Goal: Task Accomplishment & Management: Use online tool/utility

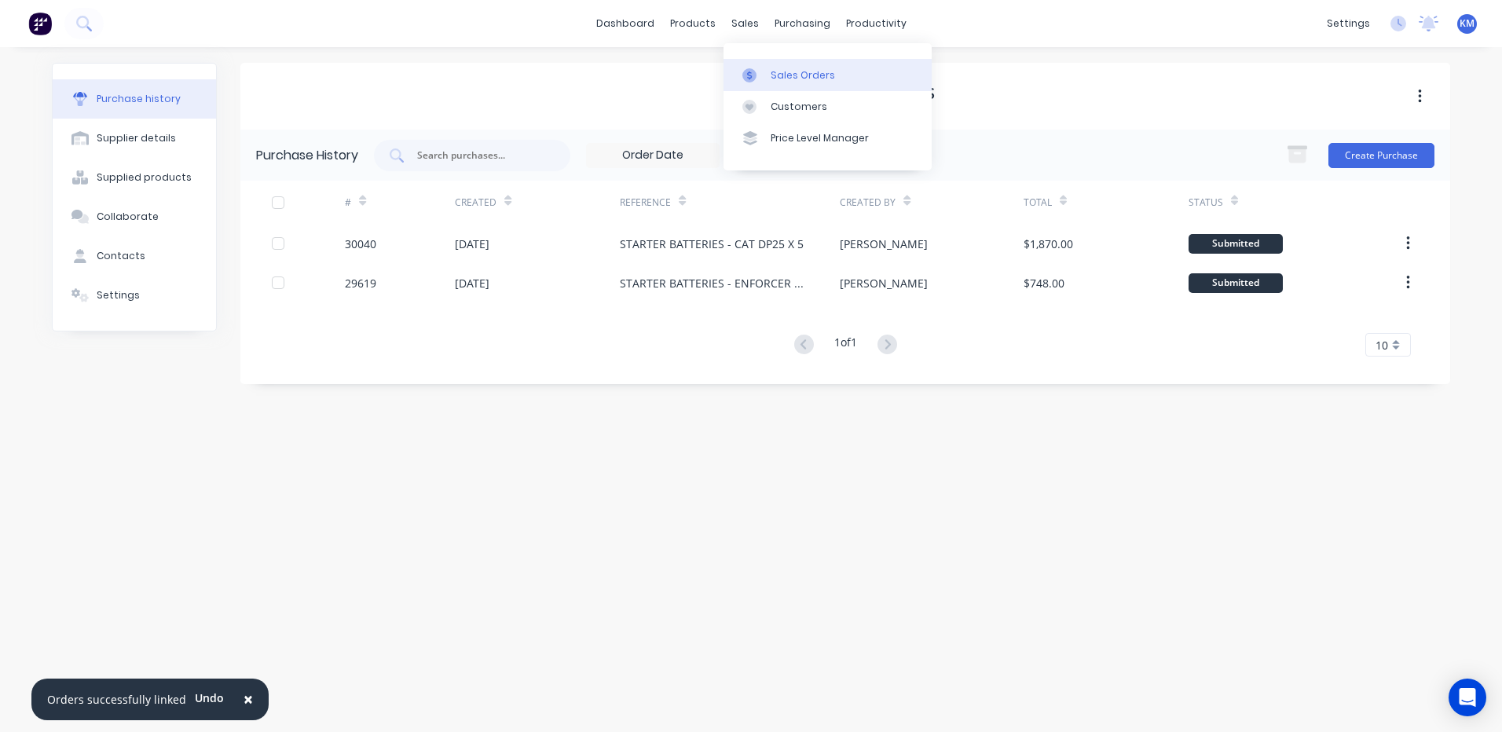
click at [758, 63] on link "Sales Orders" at bounding box center [827, 74] width 208 height 31
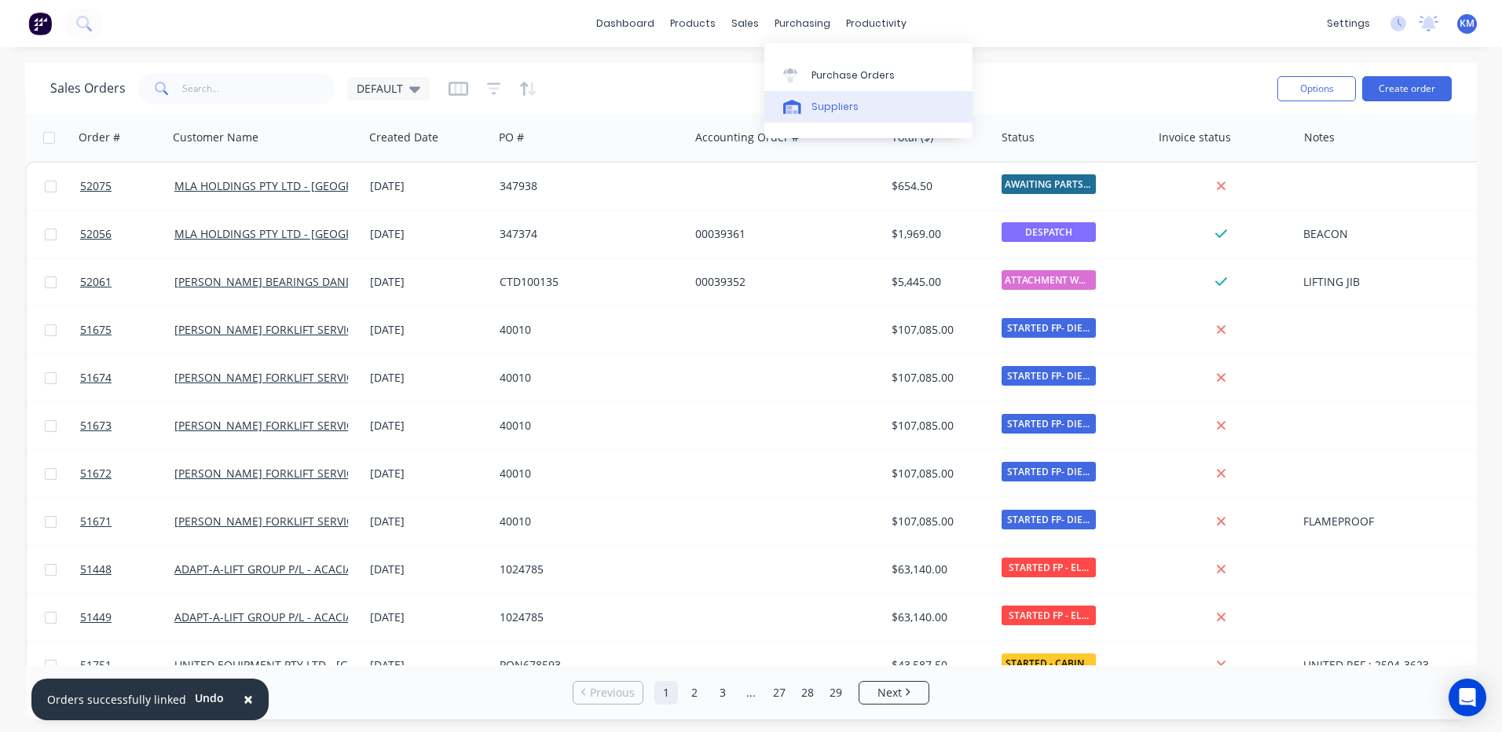
click at [837, 108] on div "Suppliers" at bounding box center [834, 107] width 47 height 14
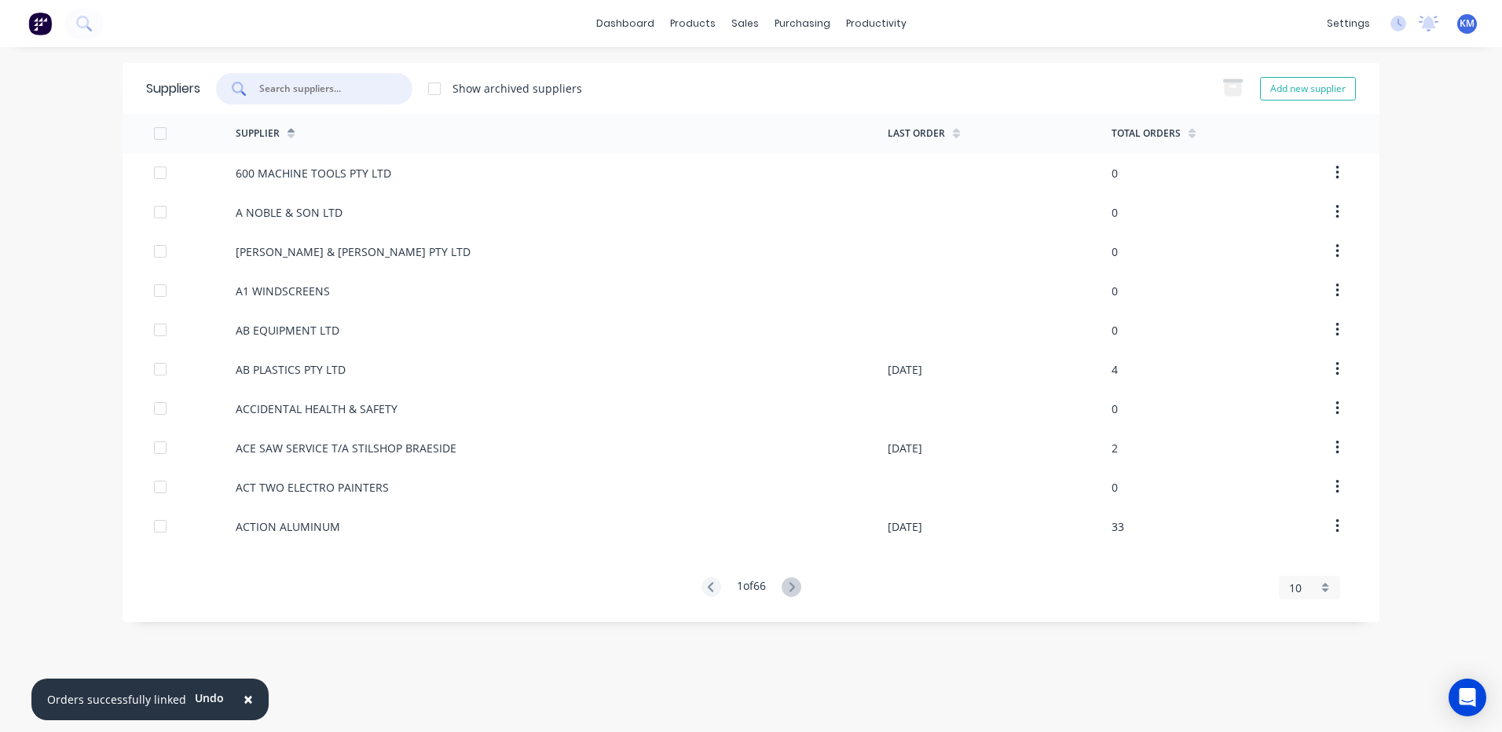
click at [370, 81] on input "text" at bounding box center [323, 89] width 130 height 16
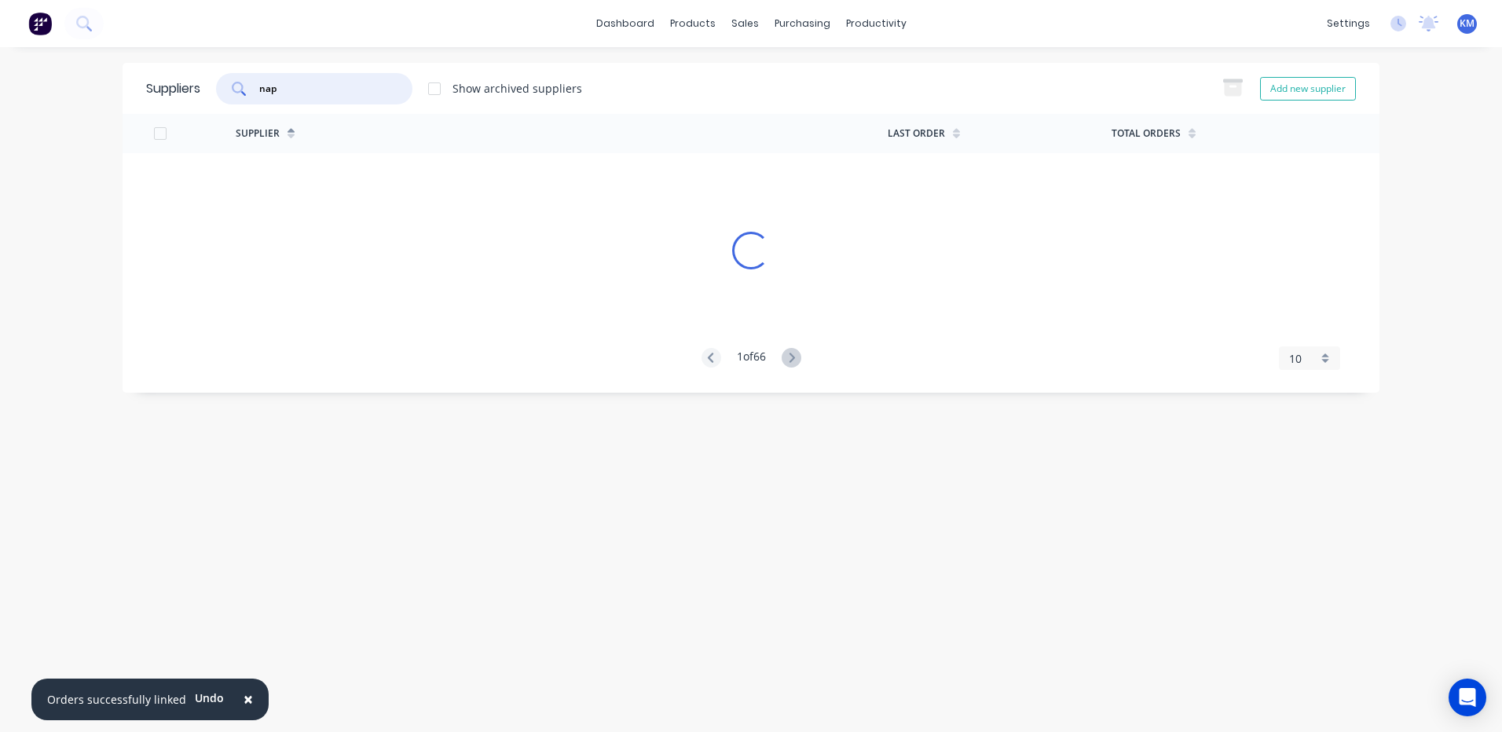
type input "napa"
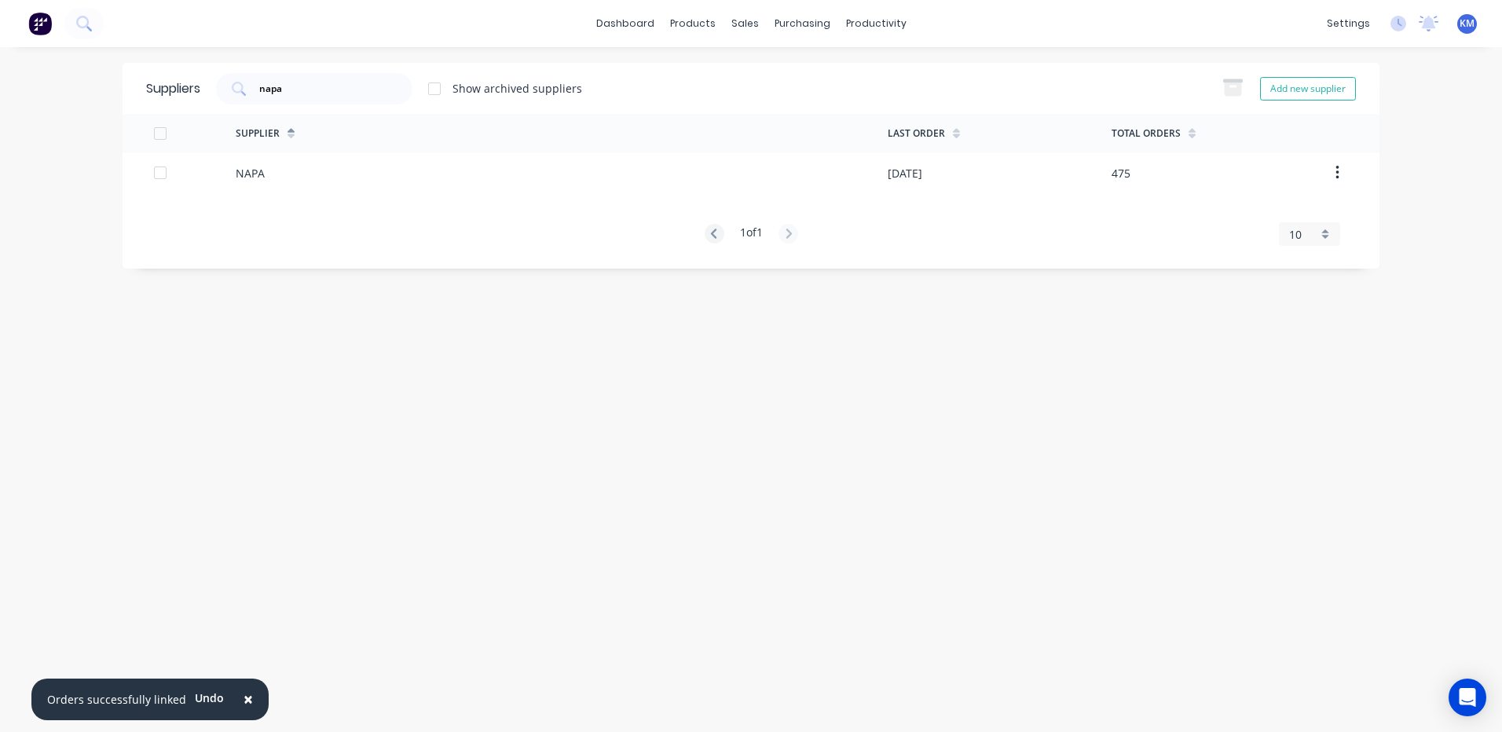
click at [390, 182] on div "NAPA" at bounding box center [562, 172] width 652 height 39
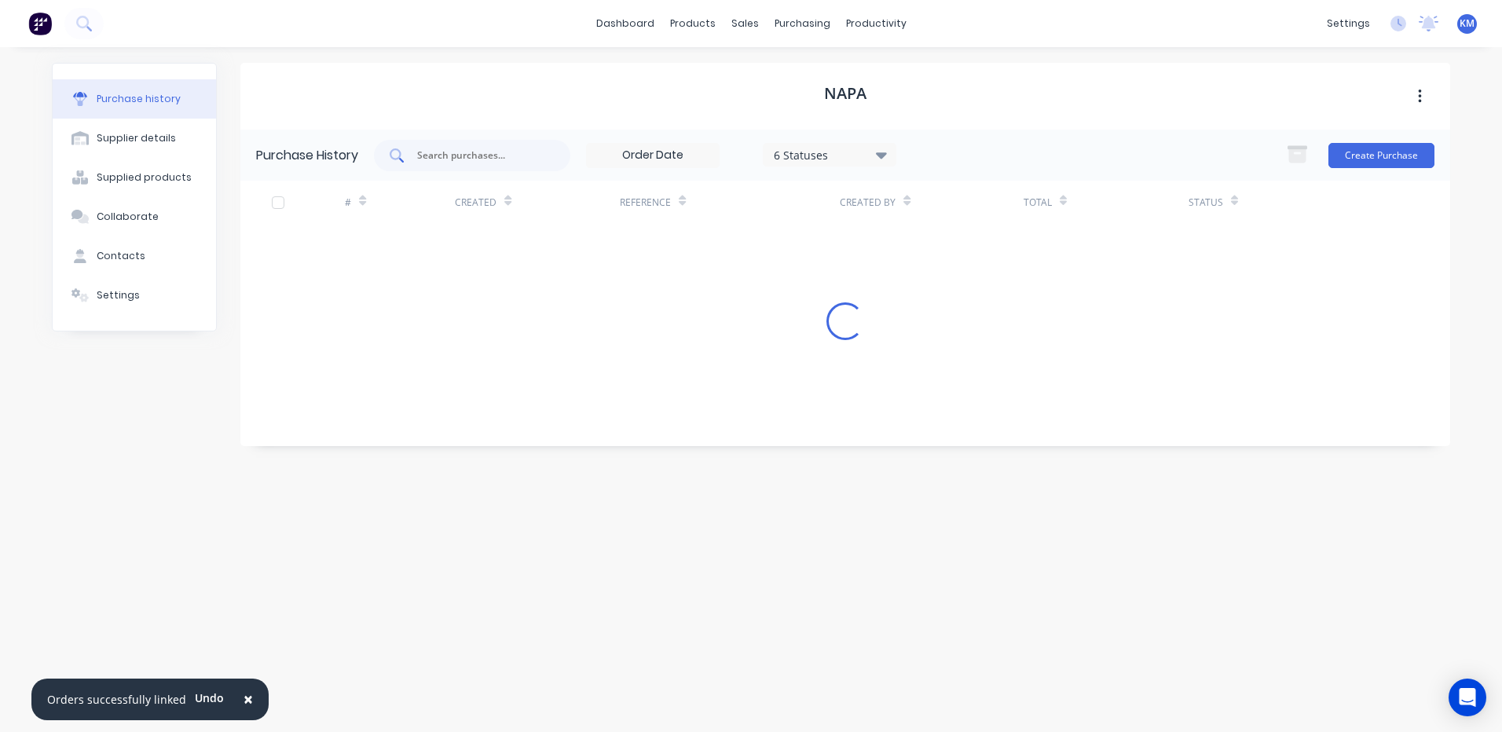
click at [475, 148] on input "text" at bounding box center [481, 156] width 130 height 16
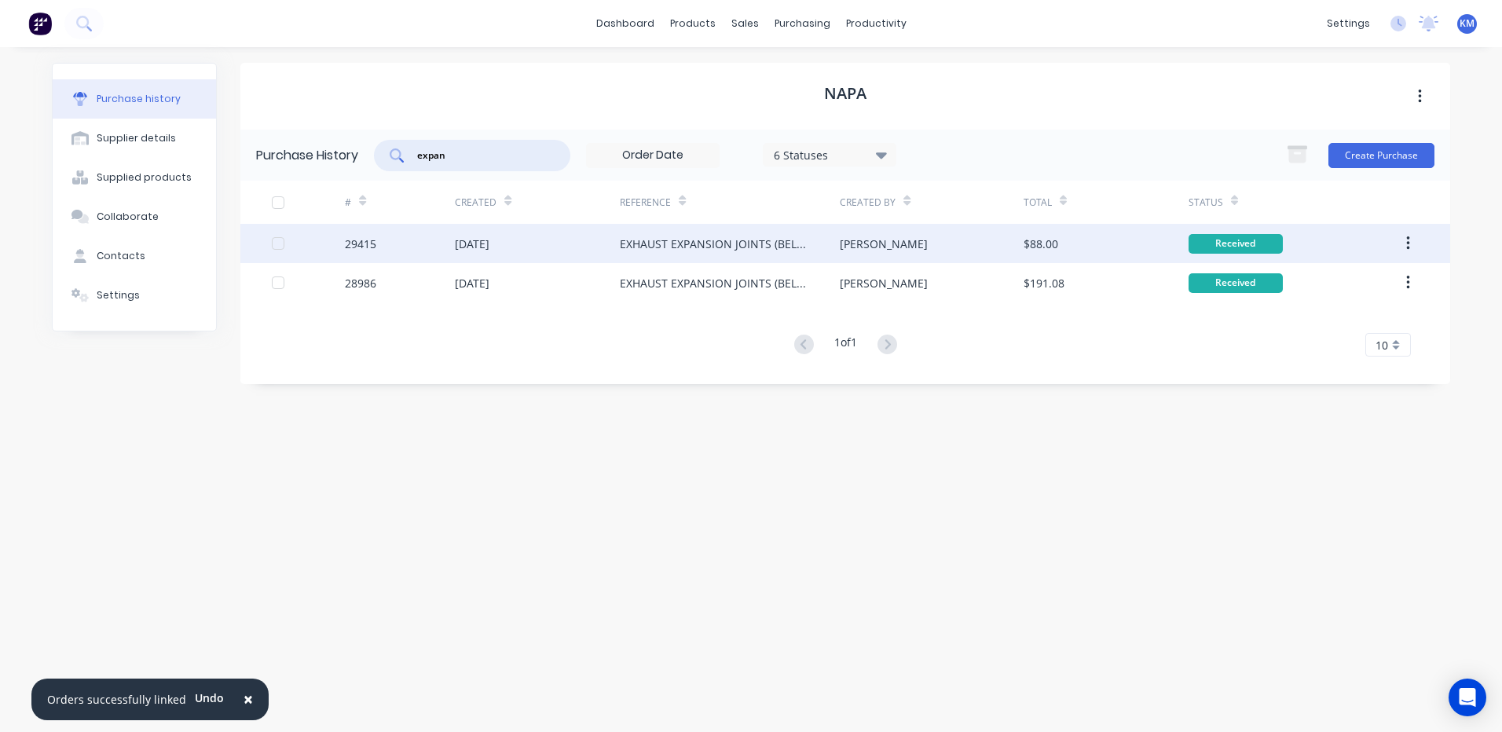
type input "expan"
click at [677, 244] on div "EXHAUST EXPANSION JOINTS (BELLOW)" at bounding box center [714, 244] width 189 height 16
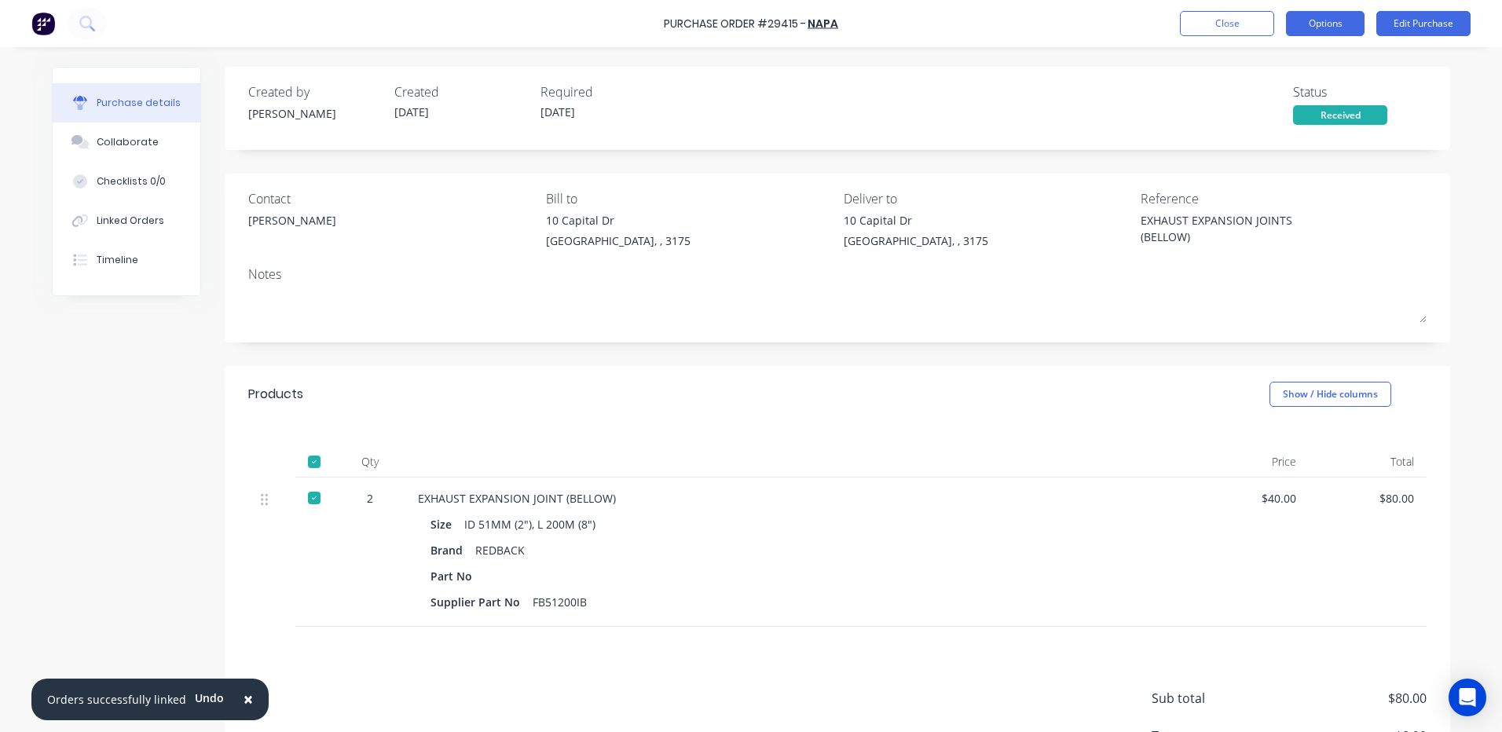
click at [1316, 23] on button "Options" at bounding box center [1325, 23] width 79 height 25
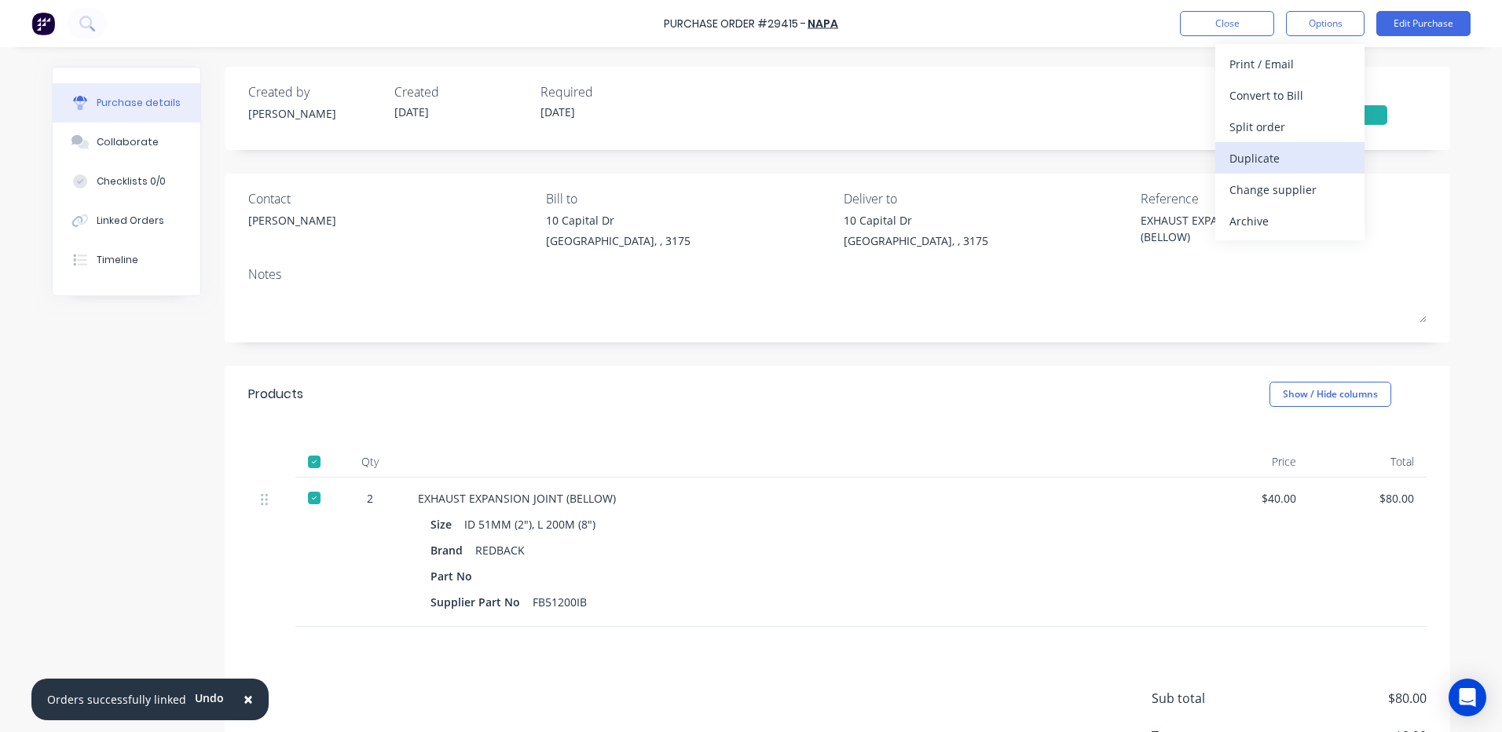
click at [1265, 152] on div "Duplicate" at bounding box center [1289, 158] width 121 height 23
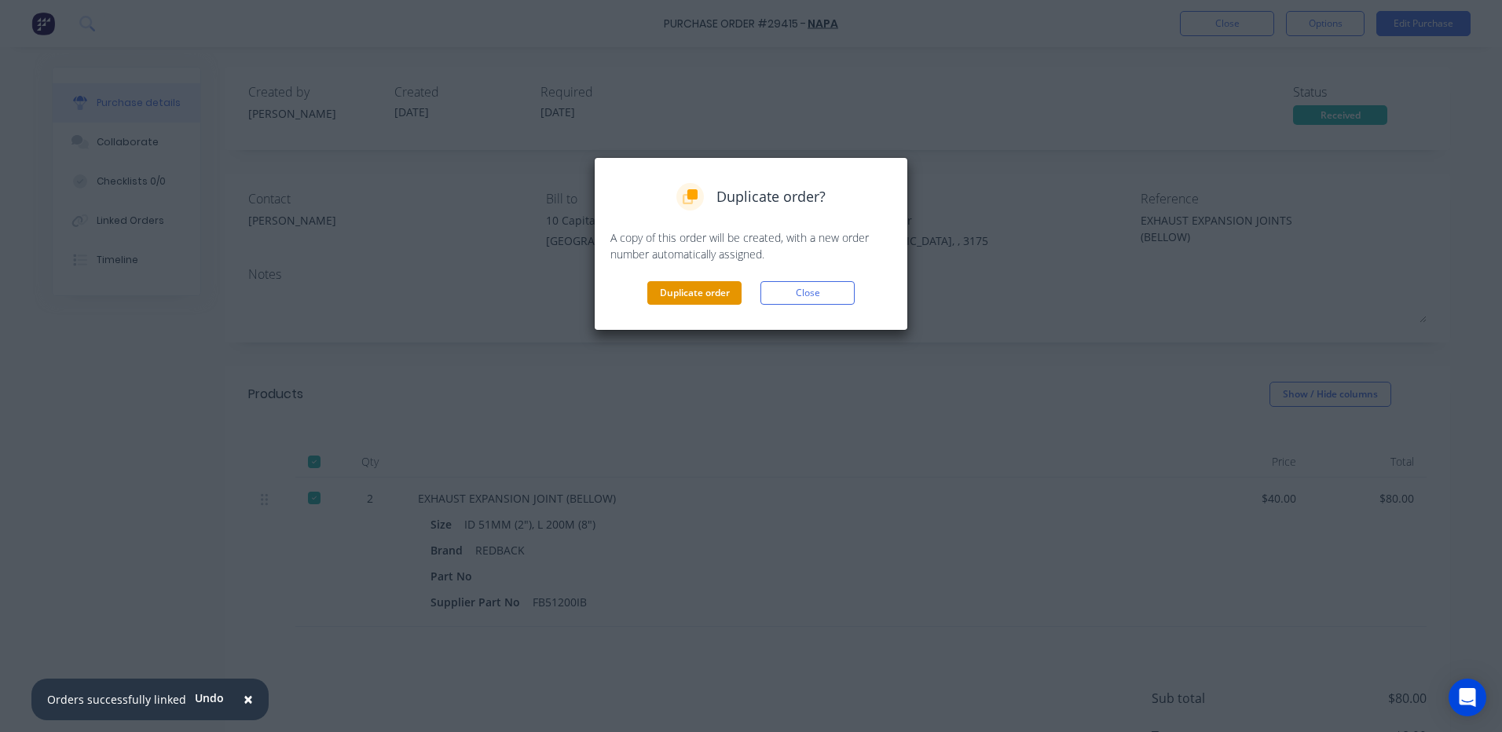
click at [725, 286] on button "Duplicate order" at bounding box center [694, 293] width 94 height 24
type textarea "x"
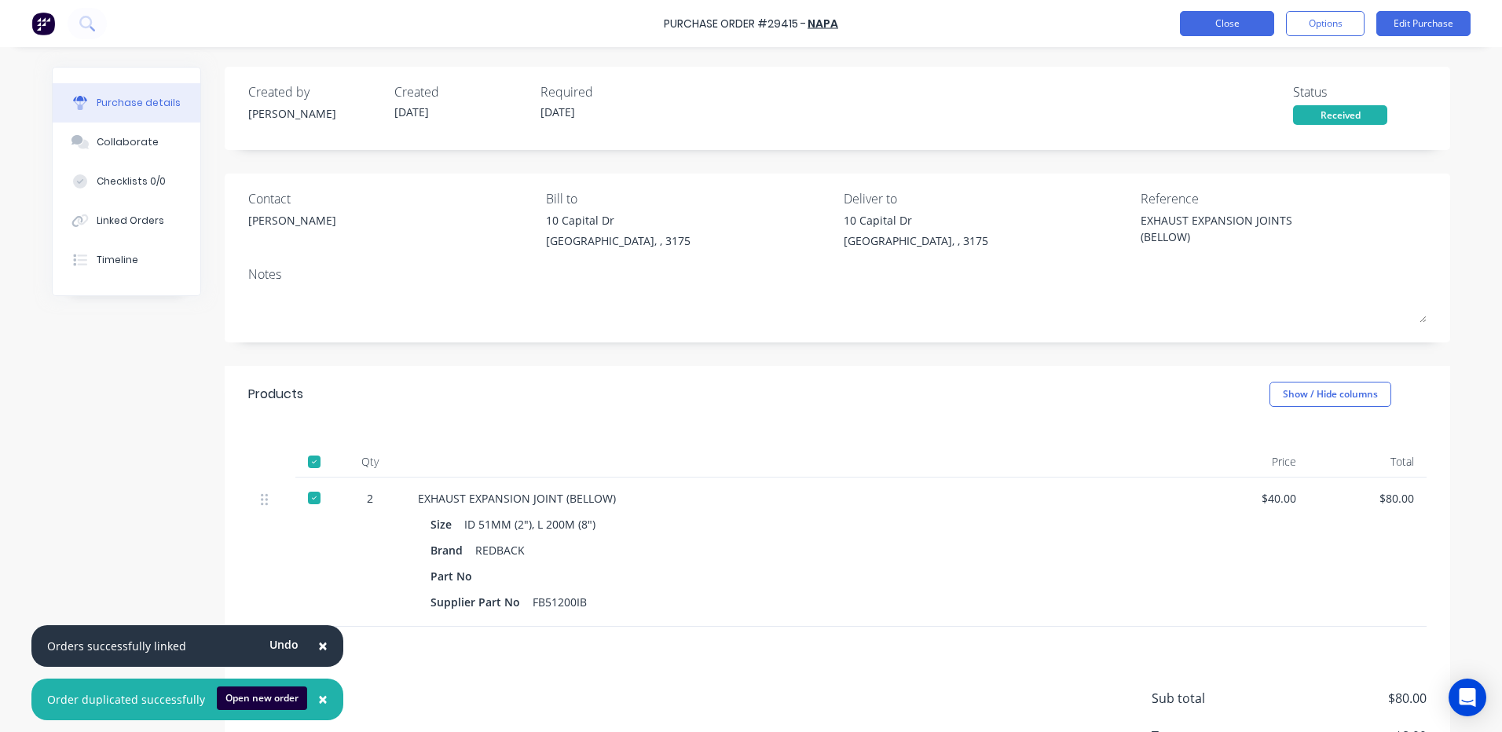
click at [1196, 34] on button "Close" at bounding box center [1227, 23] width 94 height 25
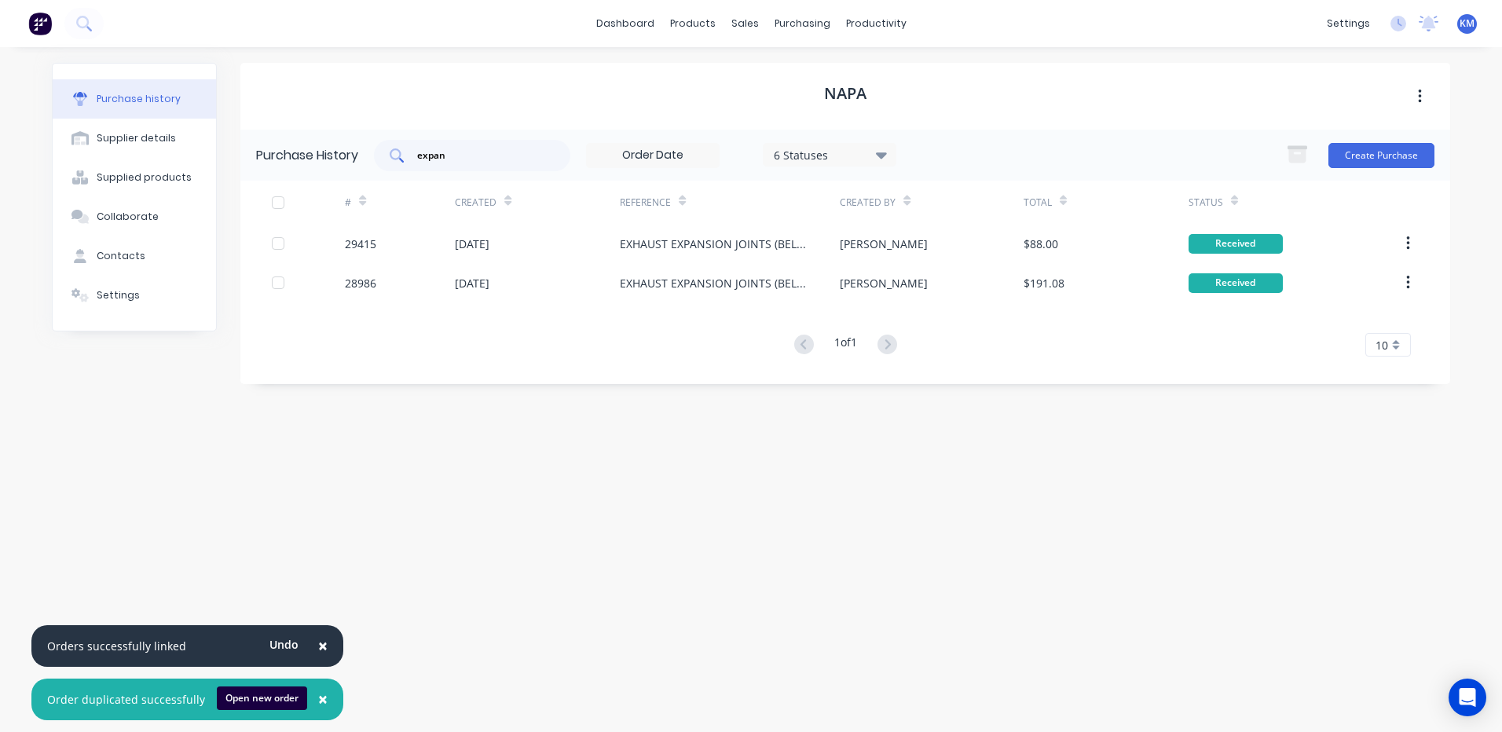
click at [459, 158] on input "expan" at bounding box center [481, 156] width 130 height 16
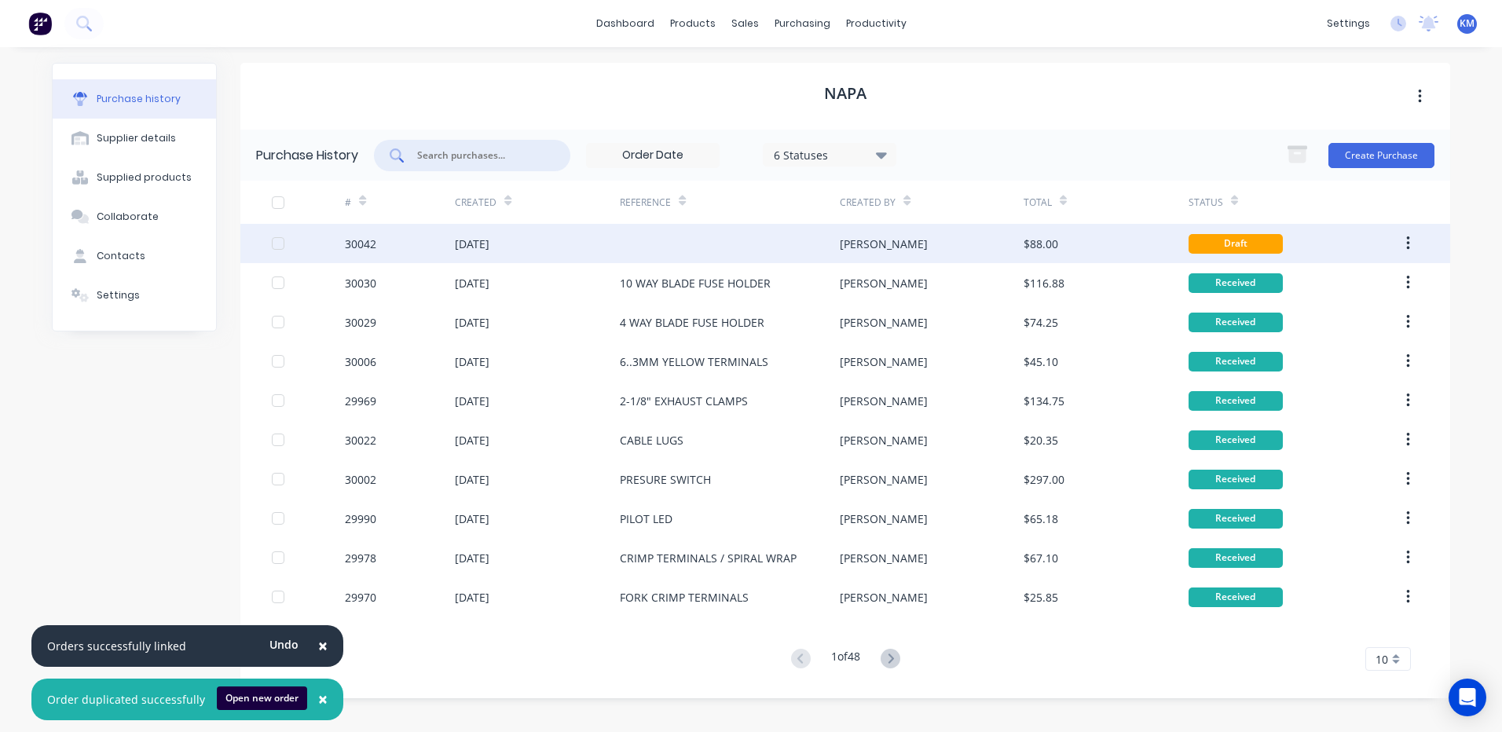
click at [583, 260] on div "[DATE]" at bounding box center [537, 243] width 165 height 39
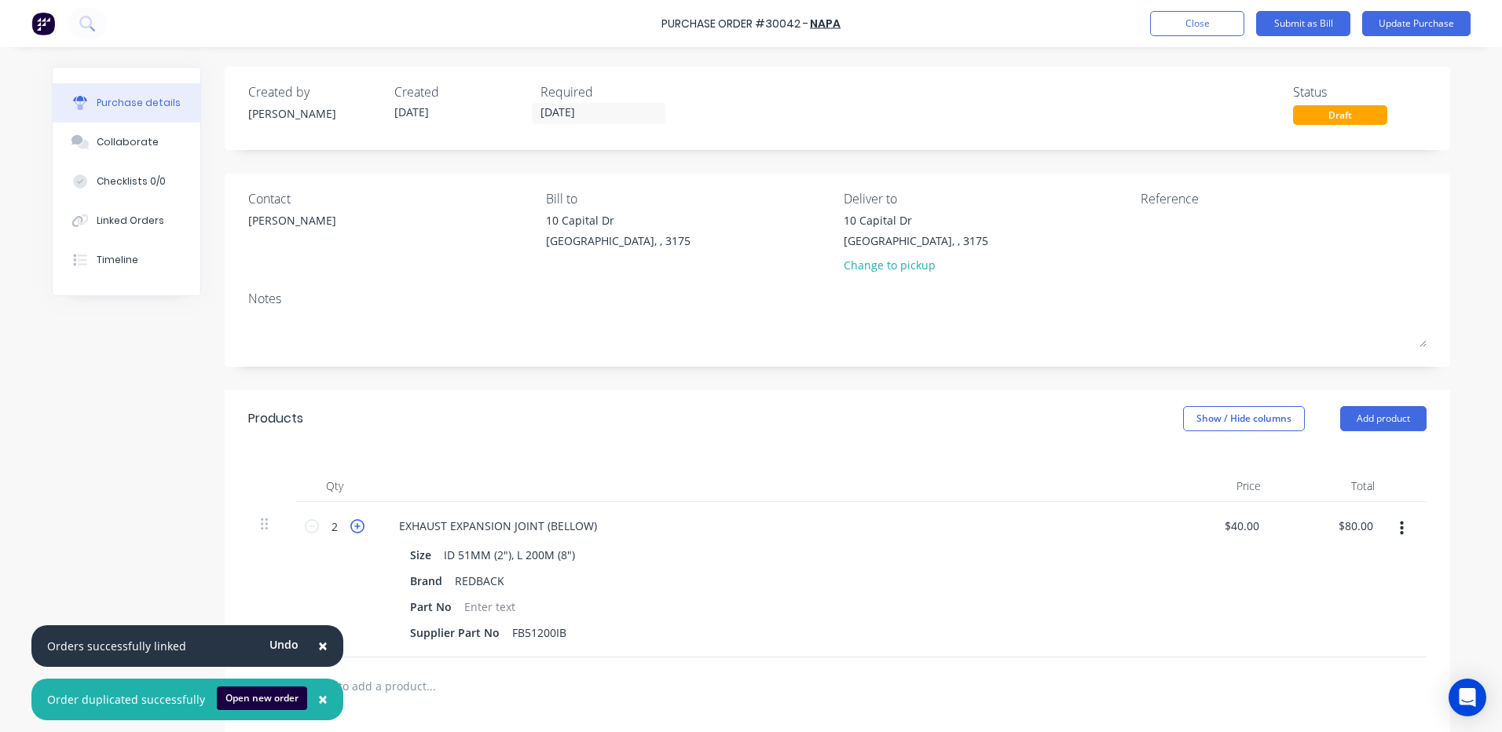
click at [350, 524] on icon at bounding box center [357, 526] width 14 height 14
type input "3"
type input "$120.00"
click at [350, 524] on icon at bounding box center [357, 526] width 14 height 14
type input "4"
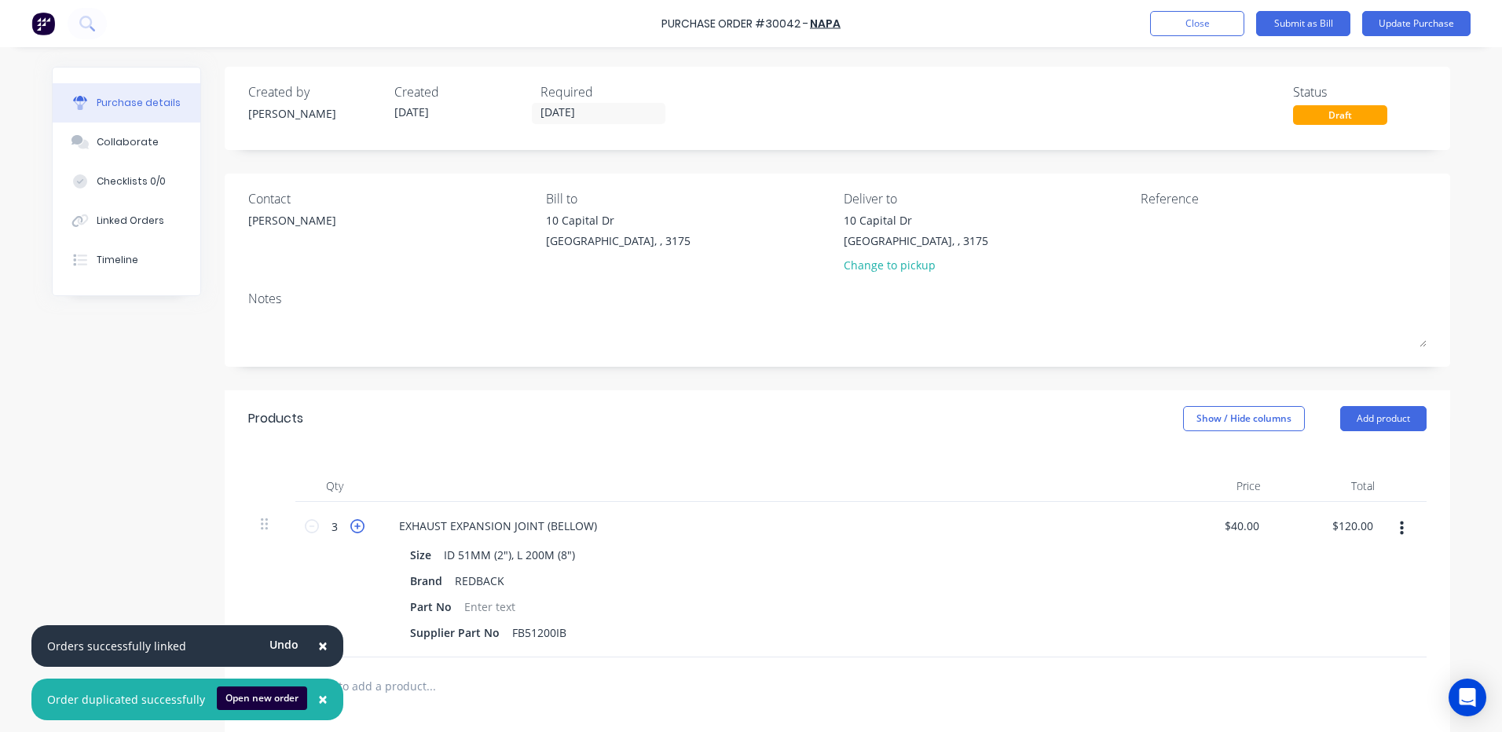
type input "$160.00"
click at [350, 524] on icon at bounding box center [357, 526] width 14 height 14
type input "5"
type input "$200.00"
click at [350, 524] on icon at bounding box center [357, 526] width 14 height 14
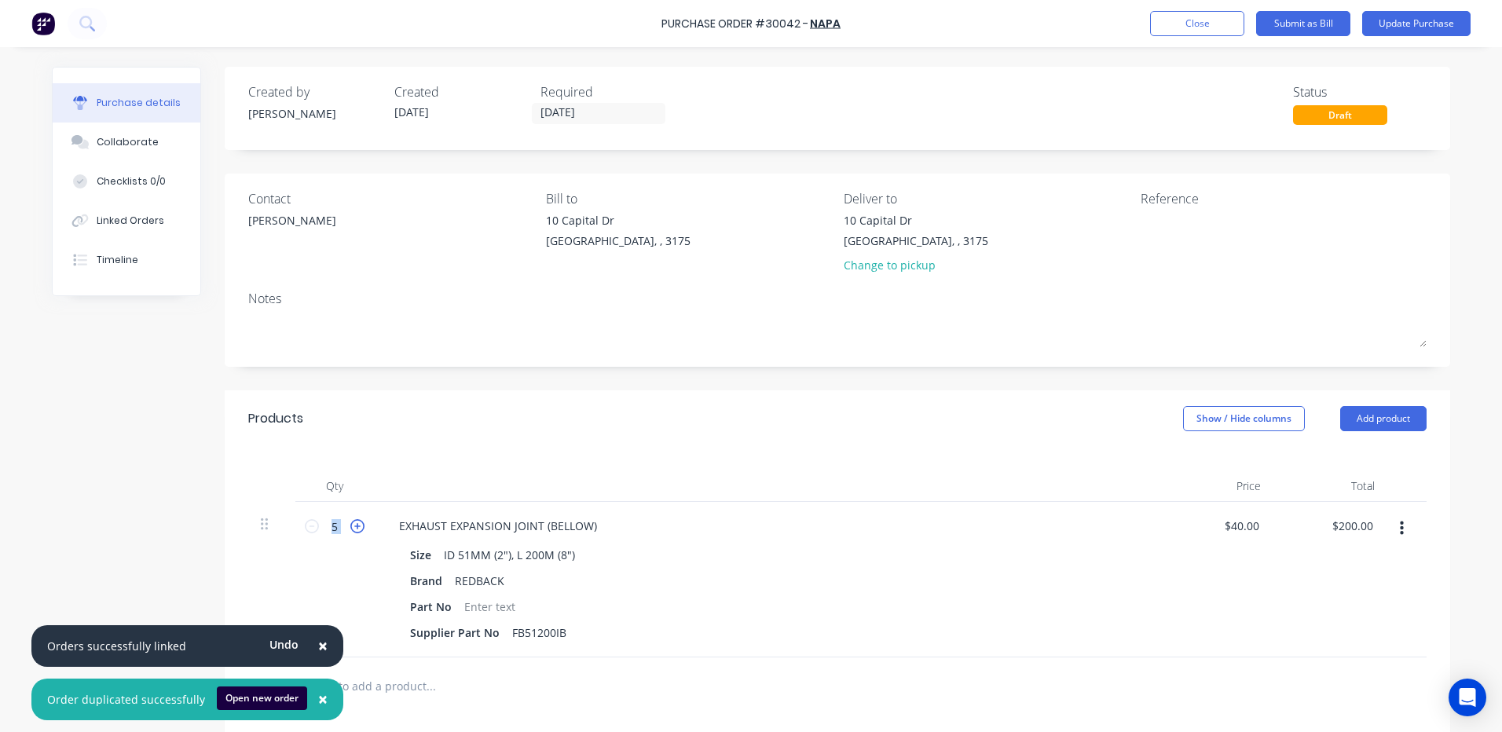
type input "6"
type input "$240.00"
click at [350, 524] on icon at bounding box center [357, 526] width 14 height 14
type input "7"
type input "$280.00"
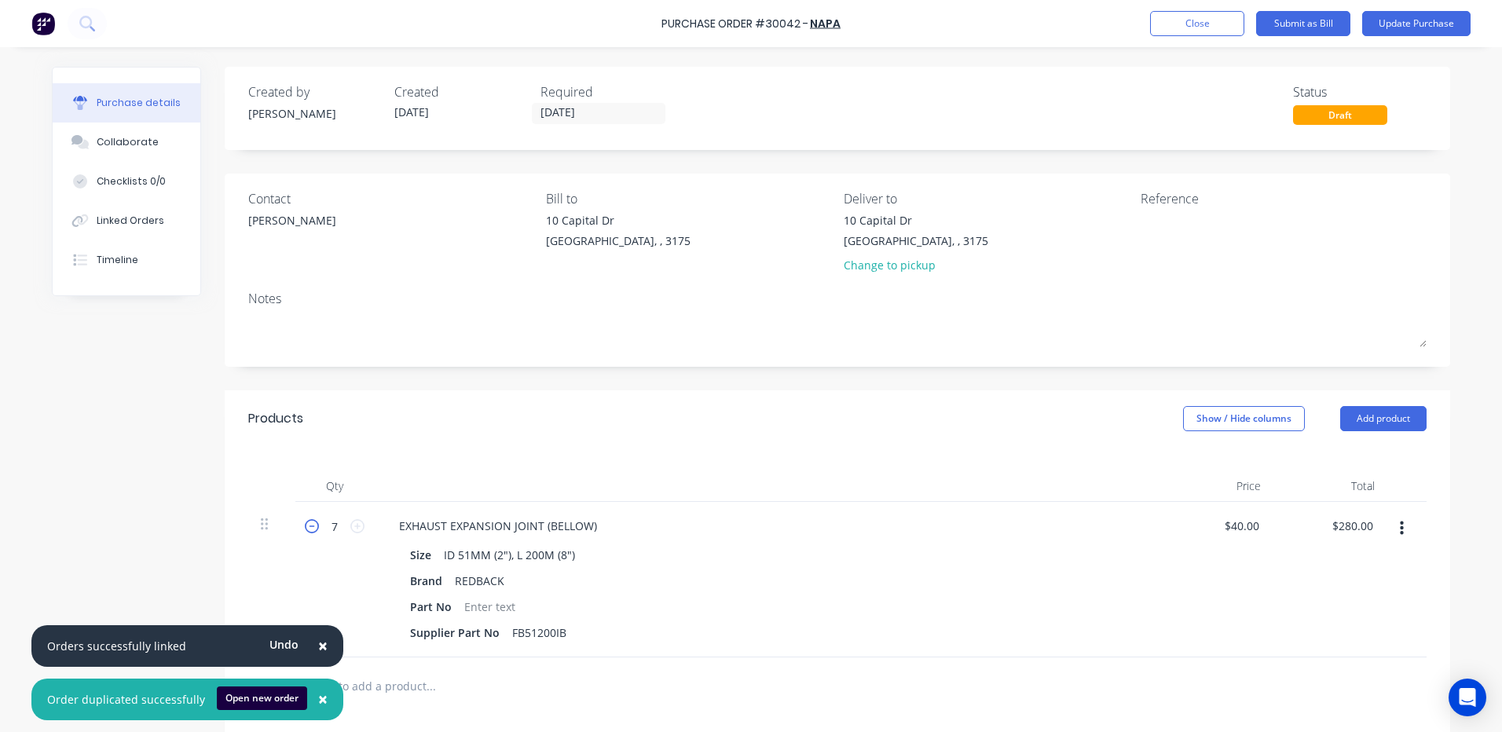
click at [306, 522] on icon at bounding box center [312, 526] width 14 height 14
type input "6"
type input "$240.00"
drag, startPoint x: 559, startPoint y: 632, endPoint x: 492, endPoint y: 626, distance: 67.1
click at [492, 626] on div "Supplier Part No FB51200IB" at bounding box center [764, 632] width 720 height 23
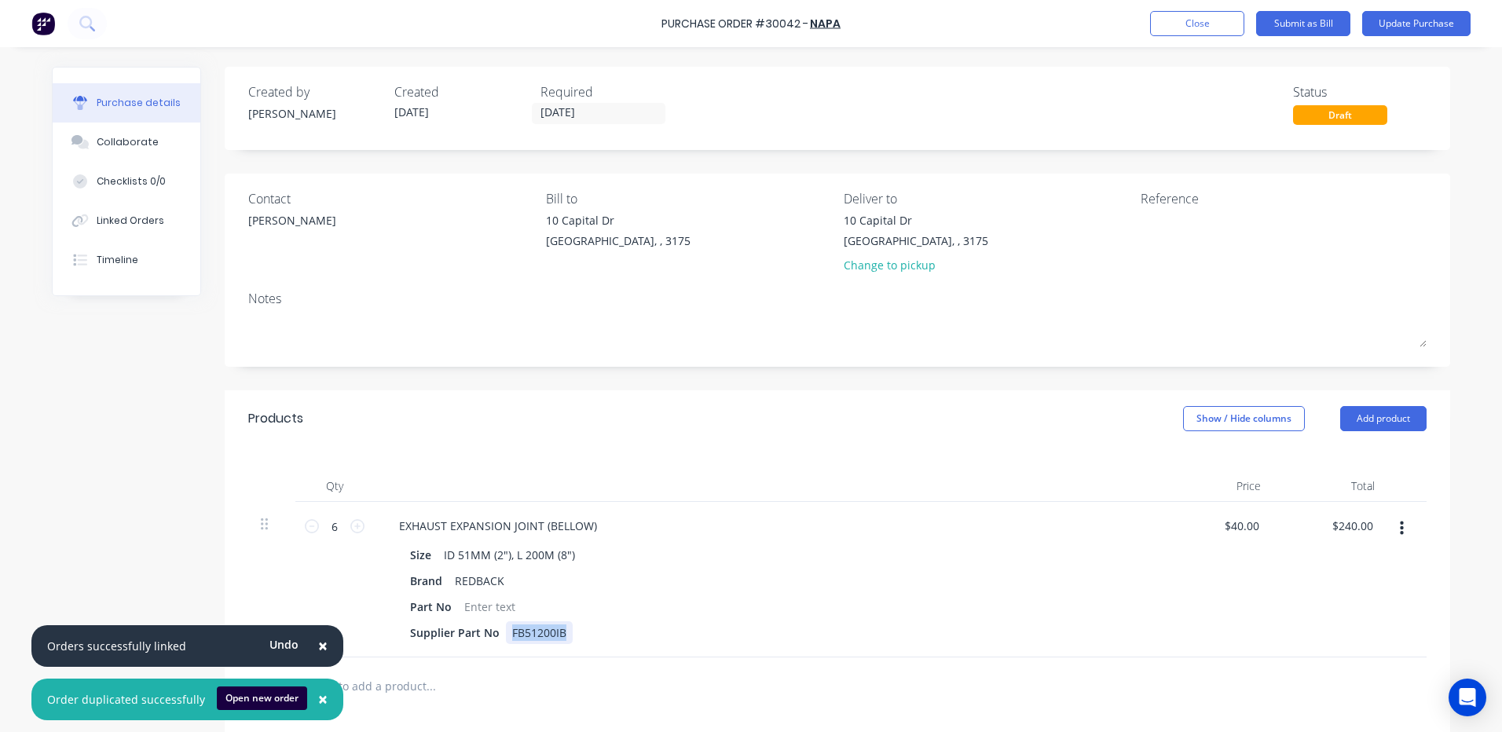
copy div "FB51200IB"
